Goal: Find specific page/section: Find specific page/section

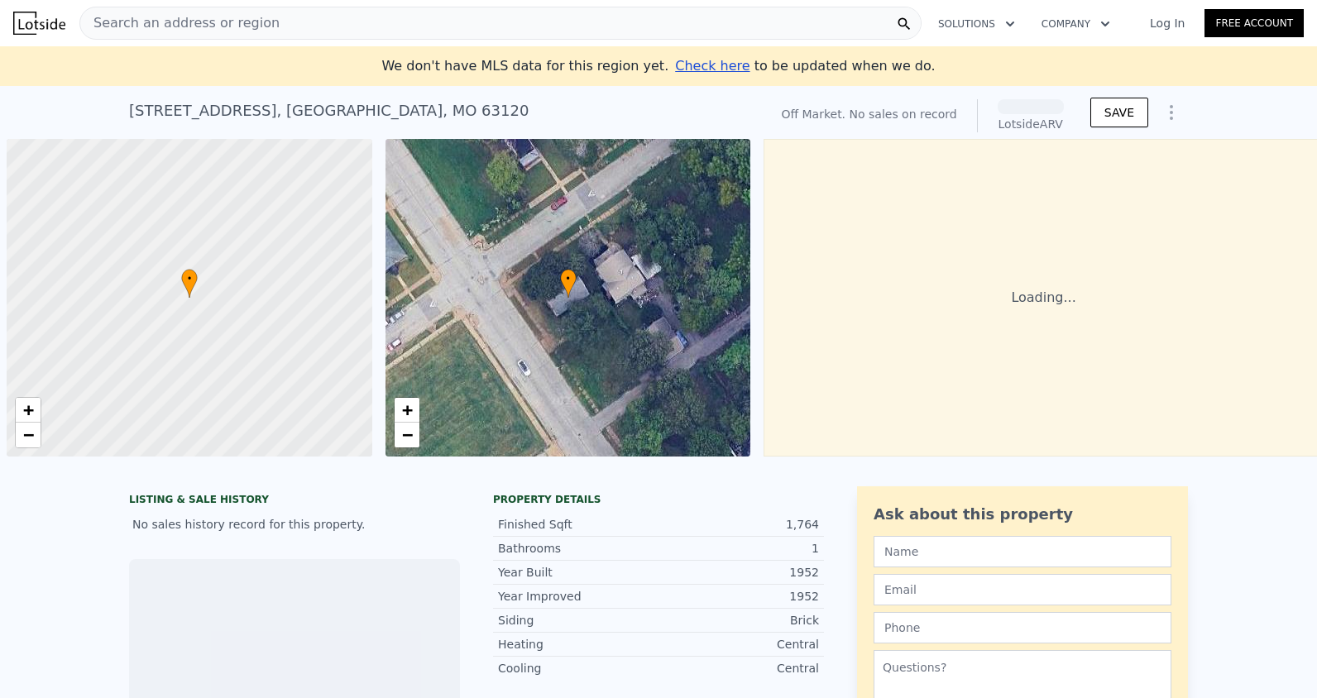
scroll to position [0, 7]
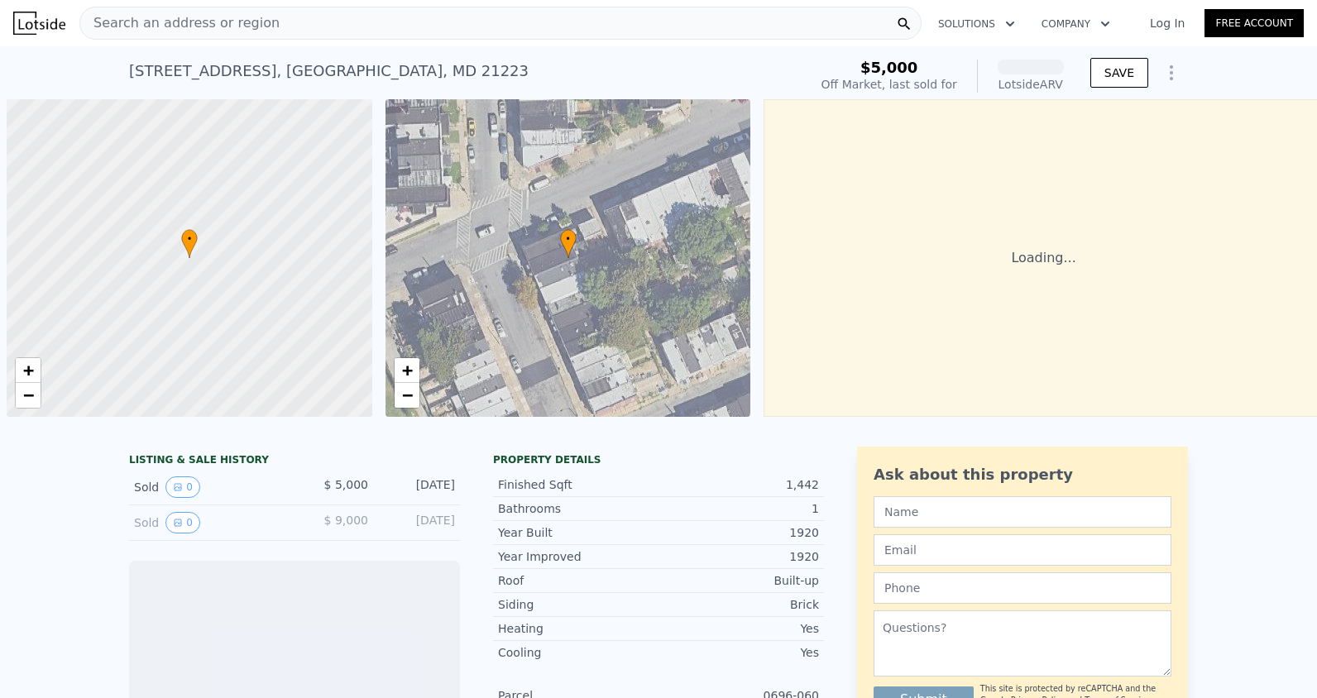
scroll to position [0, 7]
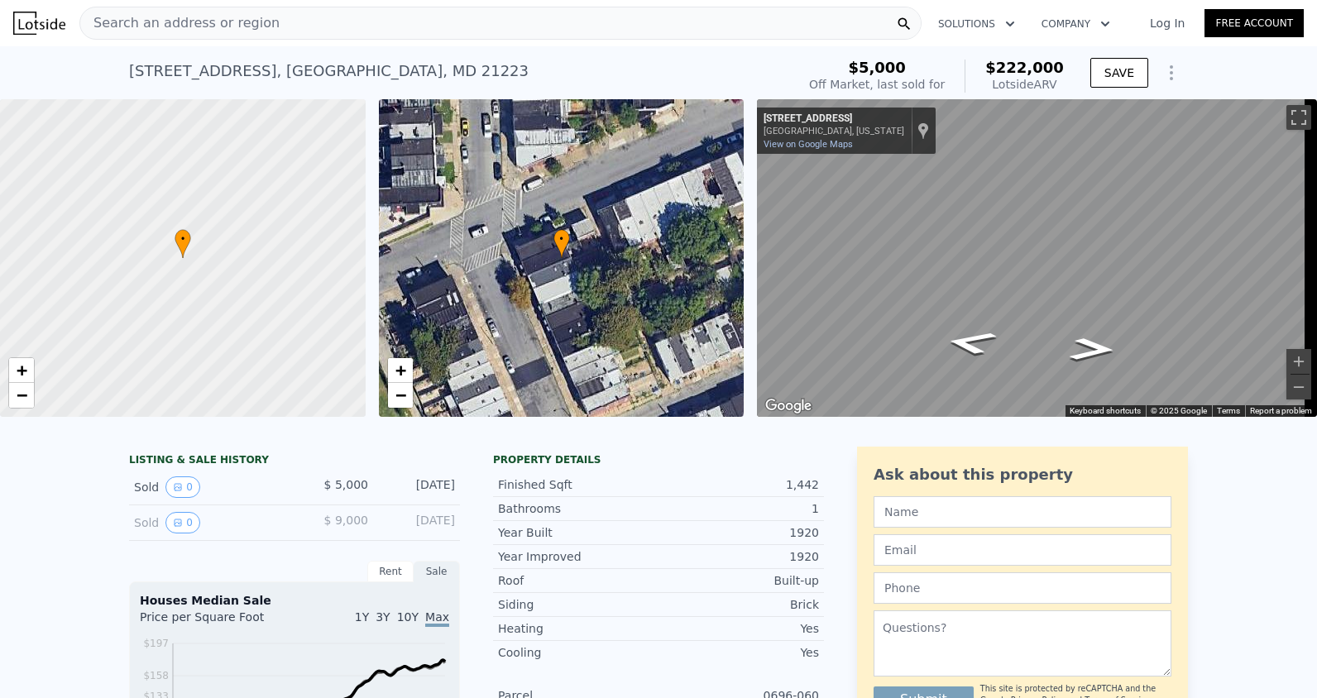
click at [375, 26] on div "Search an address or region" at bounding box center [500, 23] width 842 height 33
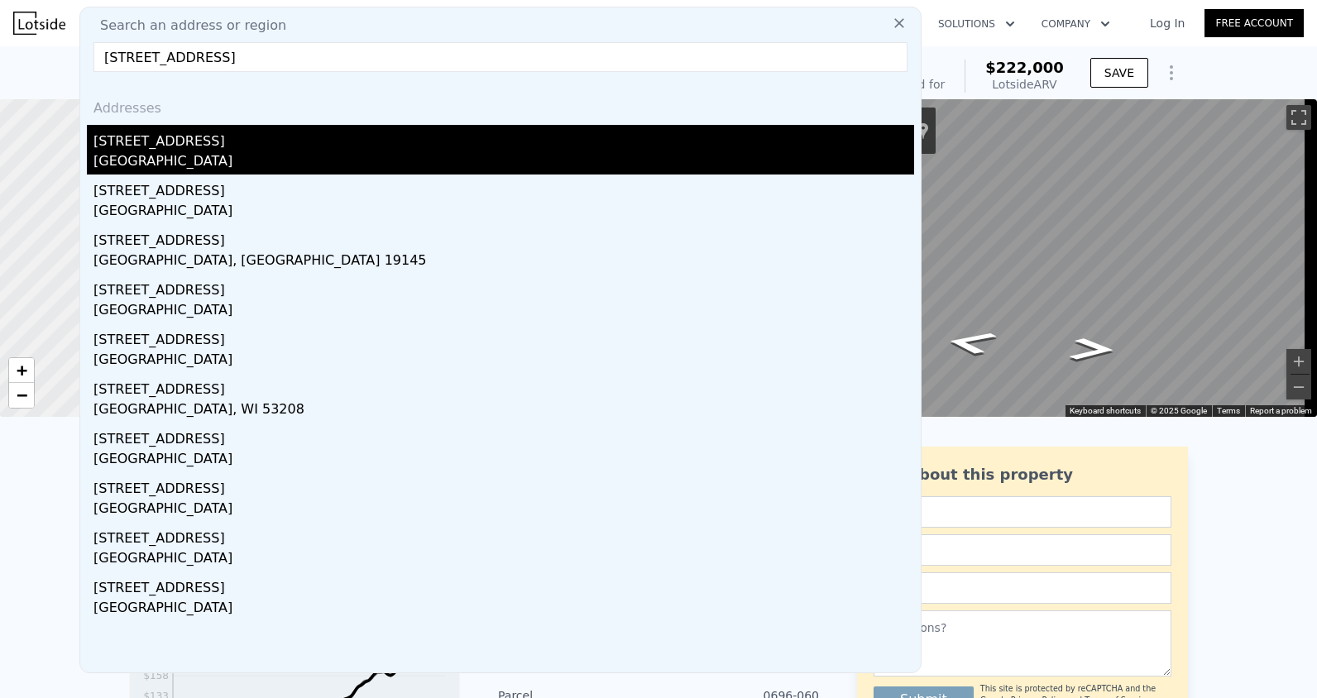
type input "1630 e 27th st."
click at [206, 150] on div "1630 E 27th St" at bounding box center [503, 138] width 821 height 26
